Goal: Task Accomplishment & Management: Use online tool/utility

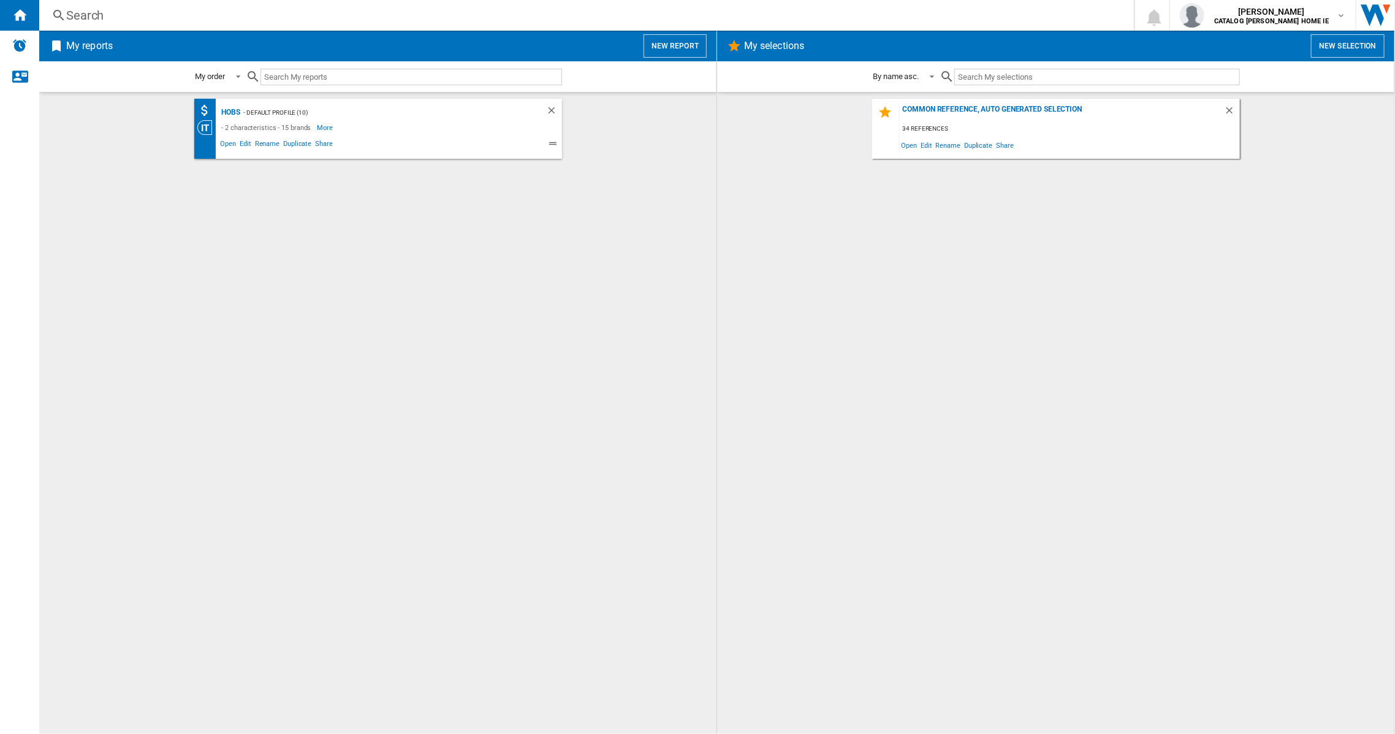
click at [670, 46] on button "New report" at bounding box center [674, 45] width 63 height 23
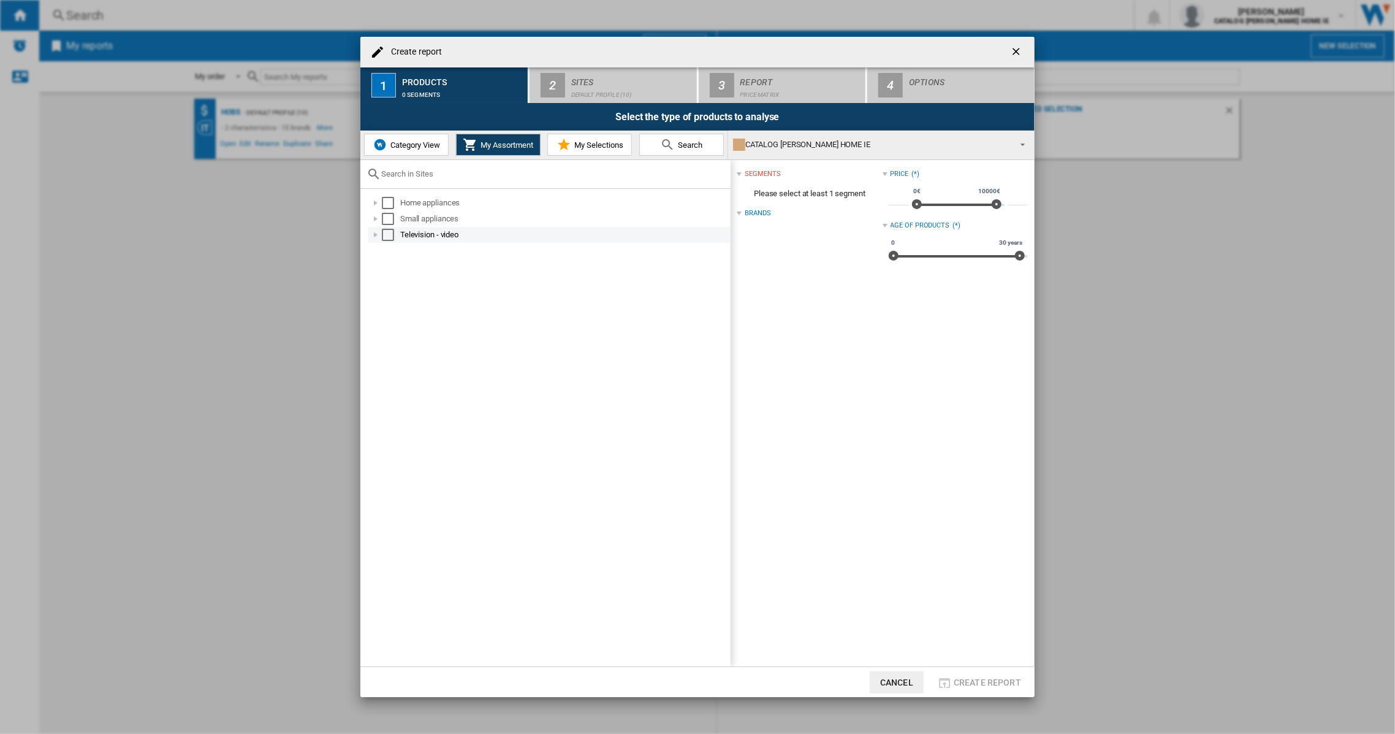
click at [377, 234] on div at bounding box center [376, 235] width 12 height 12
click at [398, 250] on div "Select" at bounding box center [401, 251] width 12 height 12
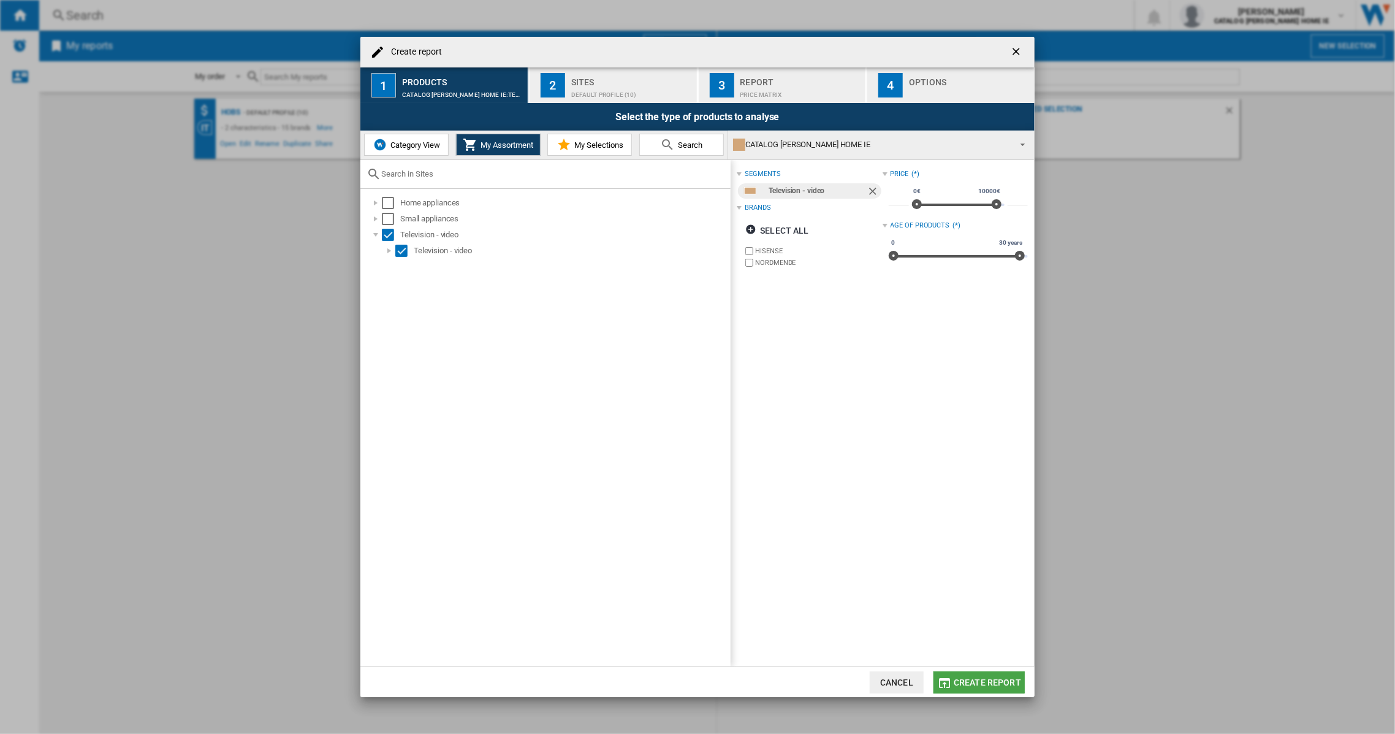
click at [965, 675] on button "Create report" at bounding box center [978, 682] width 91 height 22
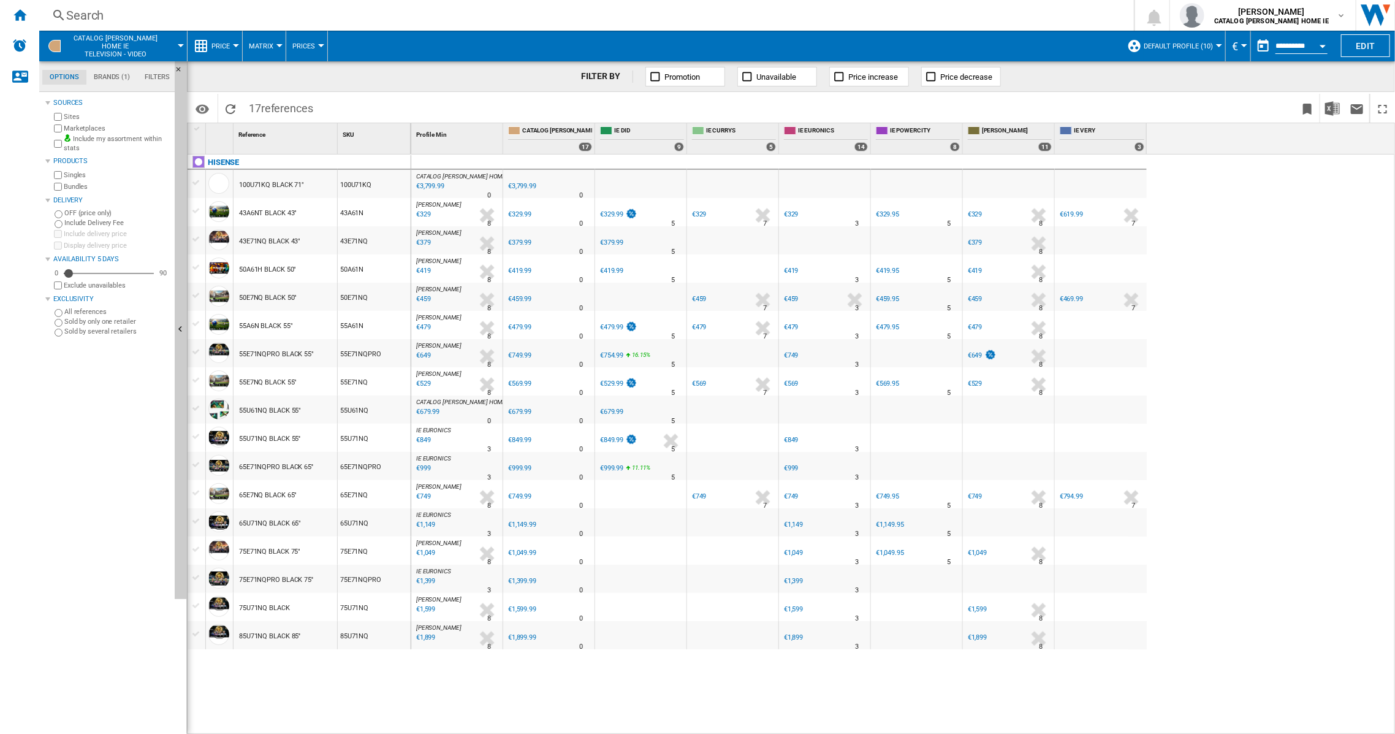
click at [273, 436] on div "55U71NQ BLACK 55''" at bounding box center [269, 439] width 61 height 28
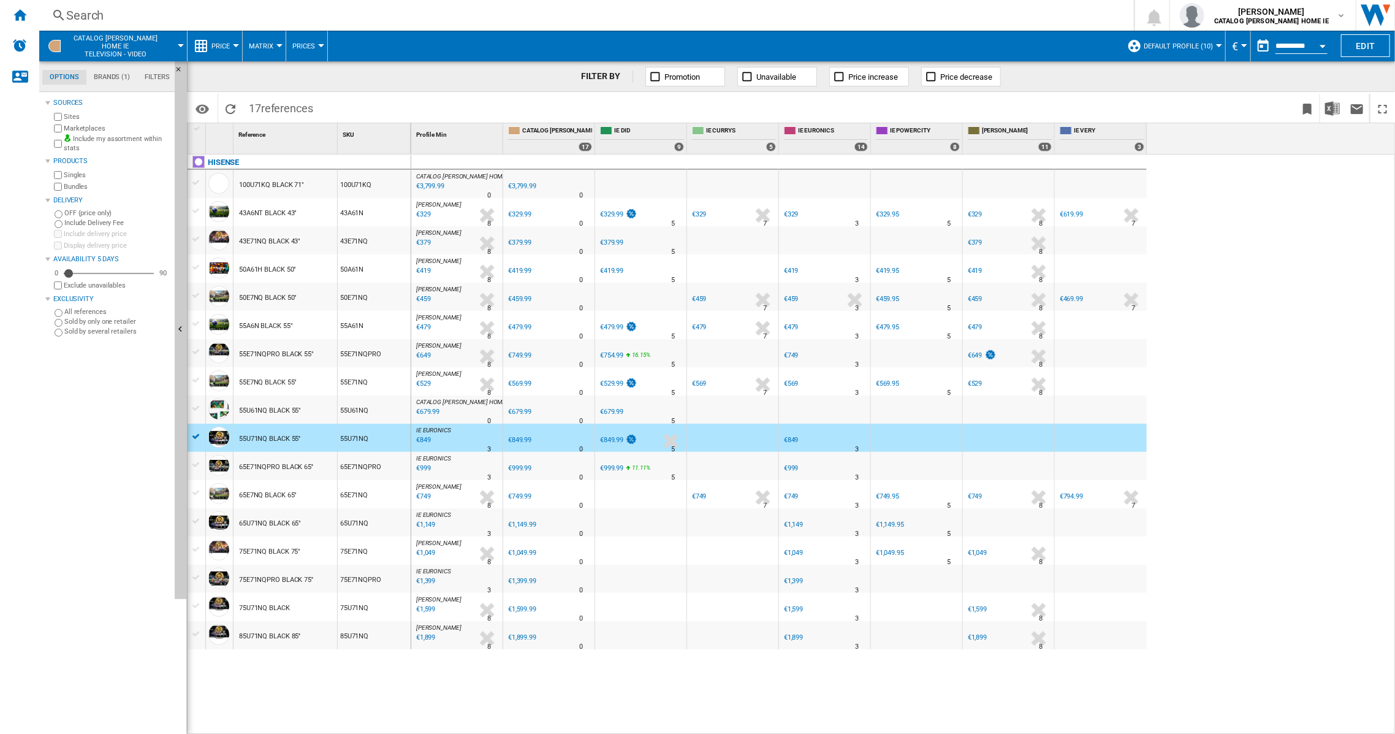
click at [273, 436] on div "55U71NQ BLACK 55''" at bounding box center [269, 439] width 61 height 28
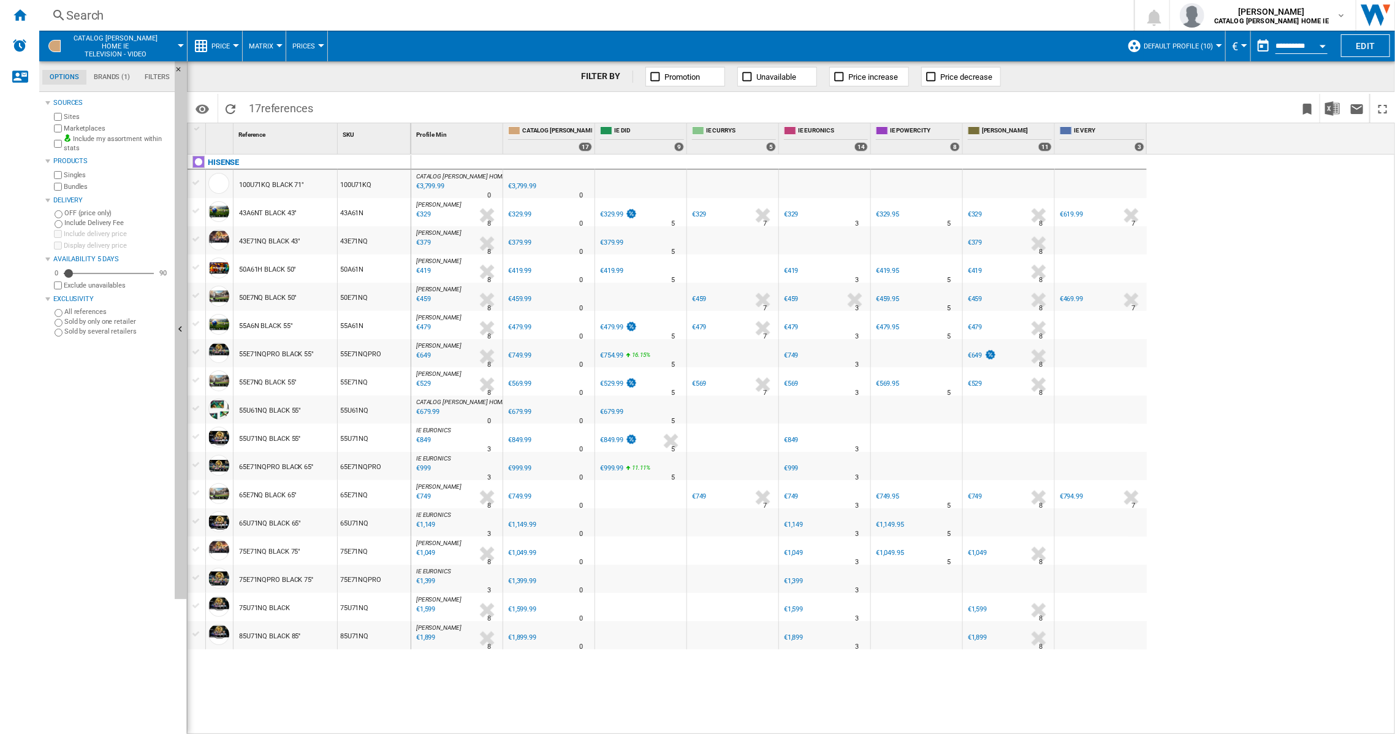
click at [263, 437] on div "55U71NQ BLACK 55''" at bounding box center [269, 439] width 61 height 28
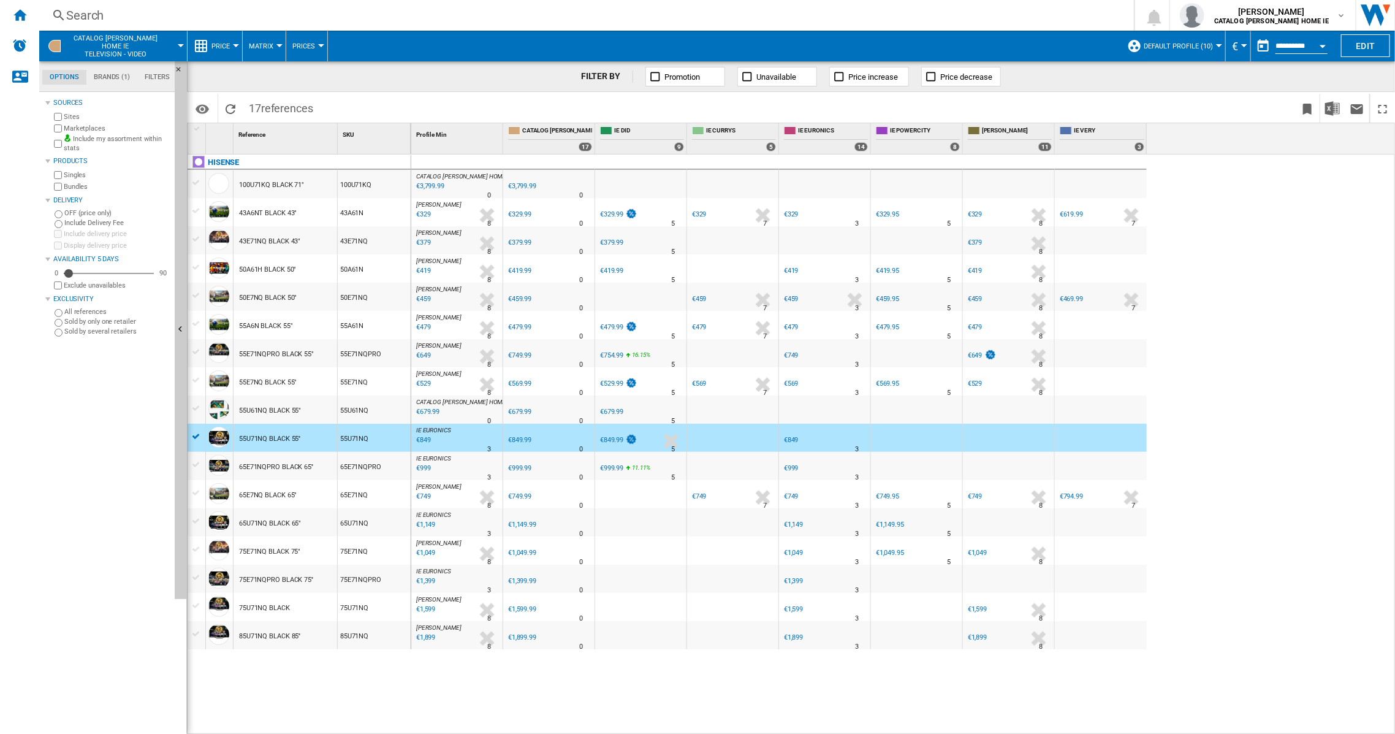
click at [263, 437] on div "55U71NQ BLACK 55''" at bounding box center [269, 439] width 61 height 28
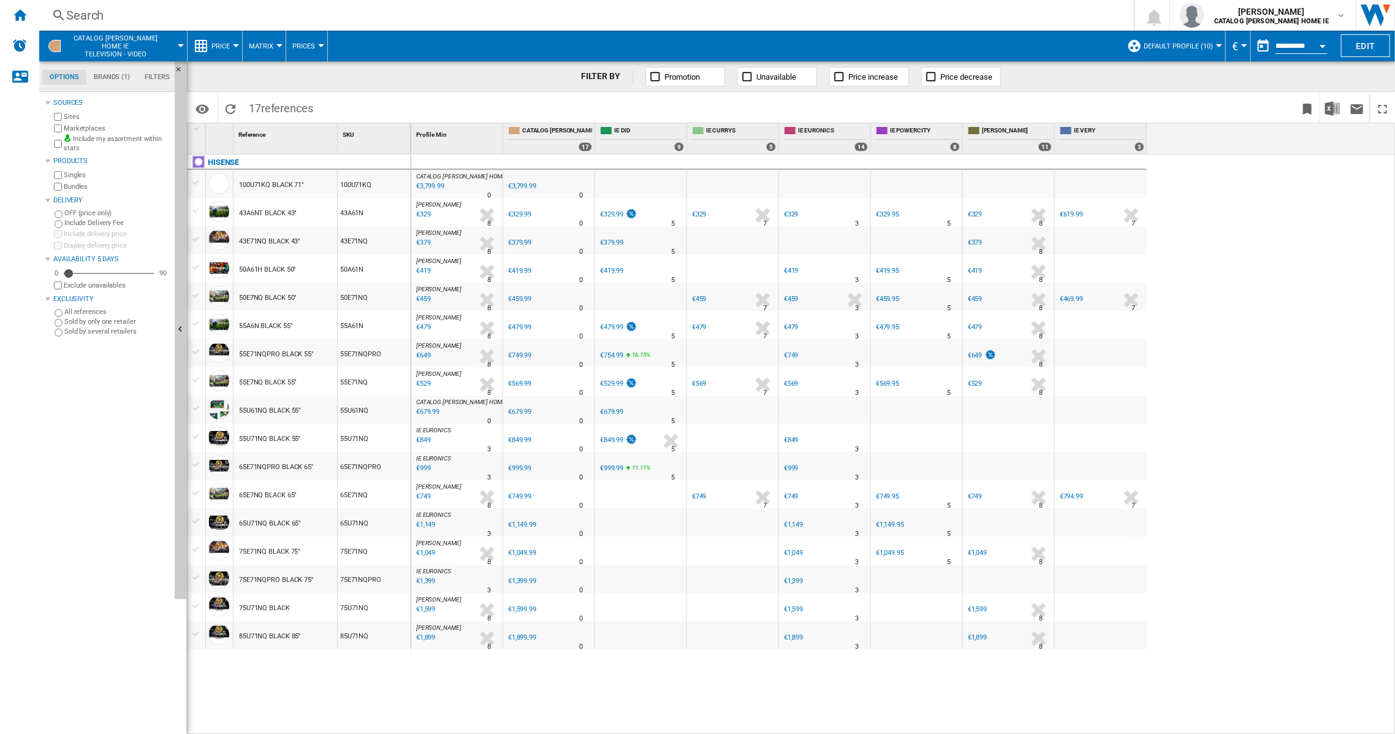
click at [263, 437] on div "55U71NQ BLACK 55''" at bounding box center [269, 439] width 61 height 28
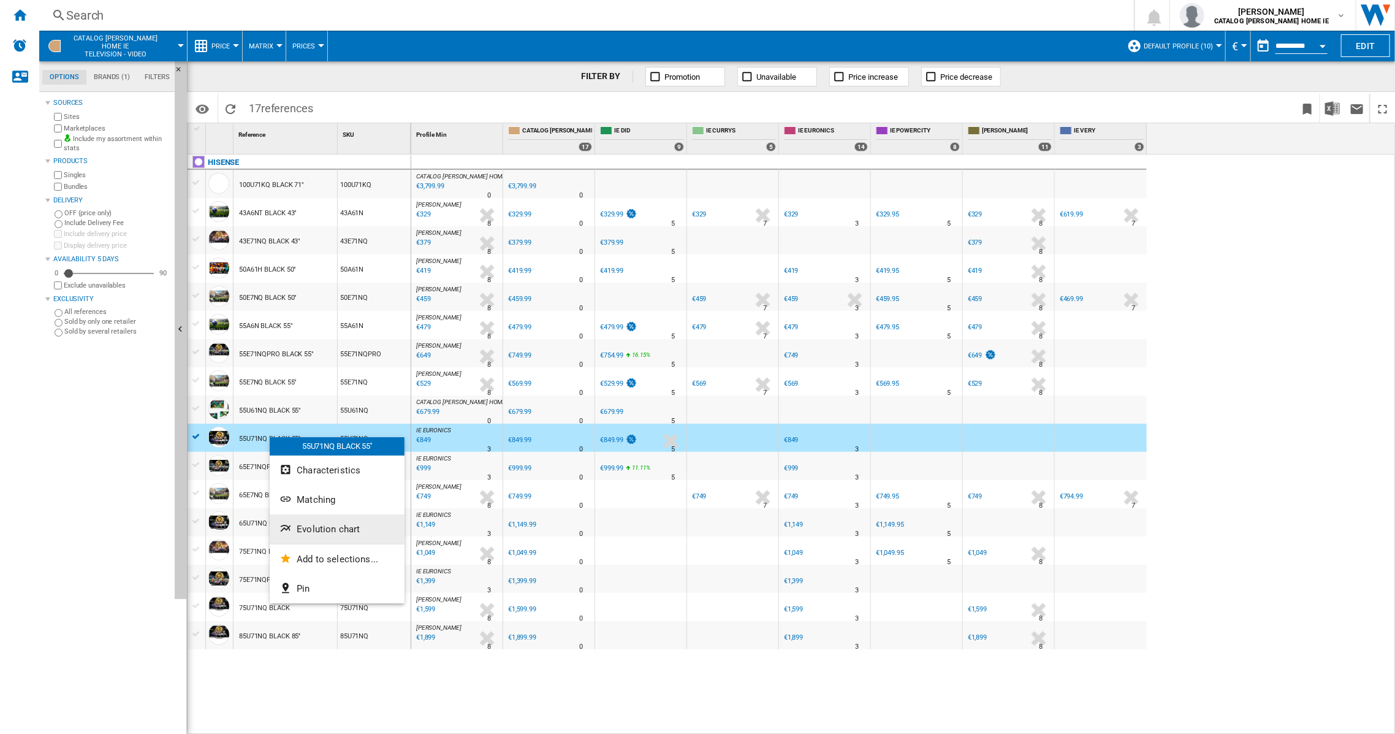
click at [332, 528] on span "Evolution chart" at bounding box center [328, 528] width 63 height 11
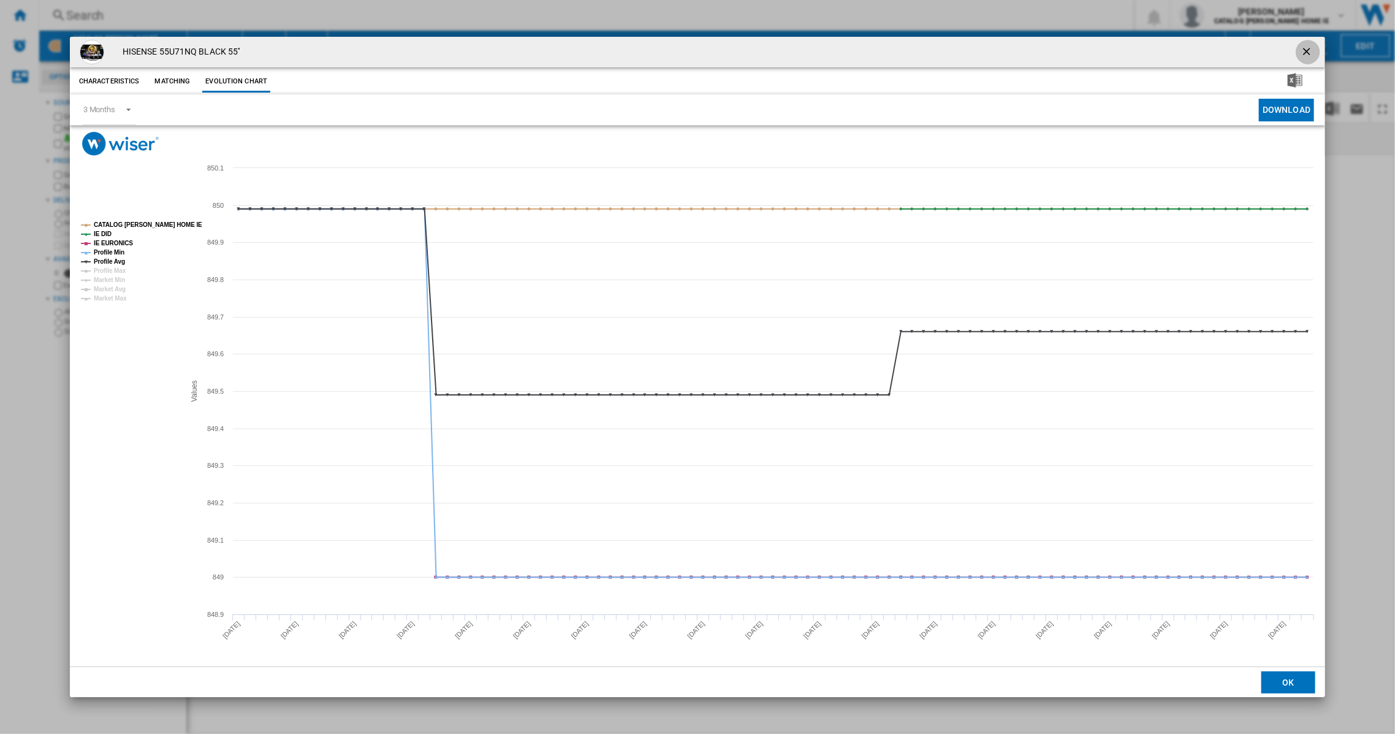
click at [1308, 45] on ng-md-icon "getI18NText('BUTTONS.CLOSE_DIALOG')" at bounding box center [1307, 52] width 15 height 15
